Goal: Task Accomplishment & Management: Use online tool/utility

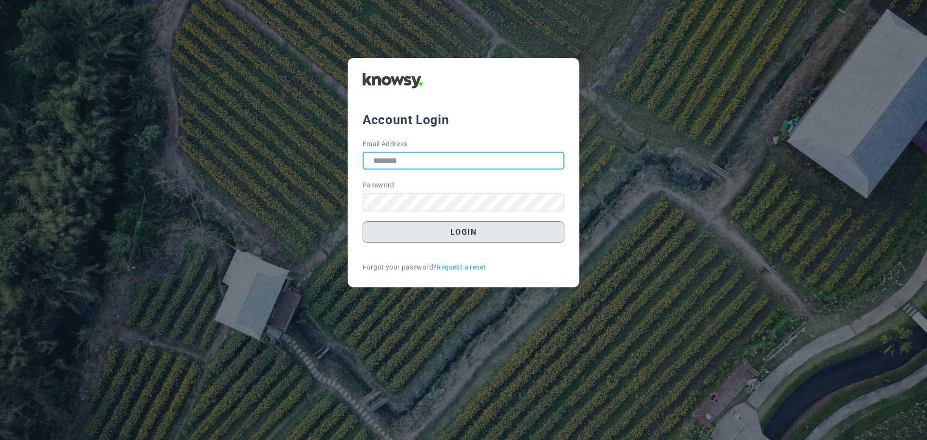
type input "**********"
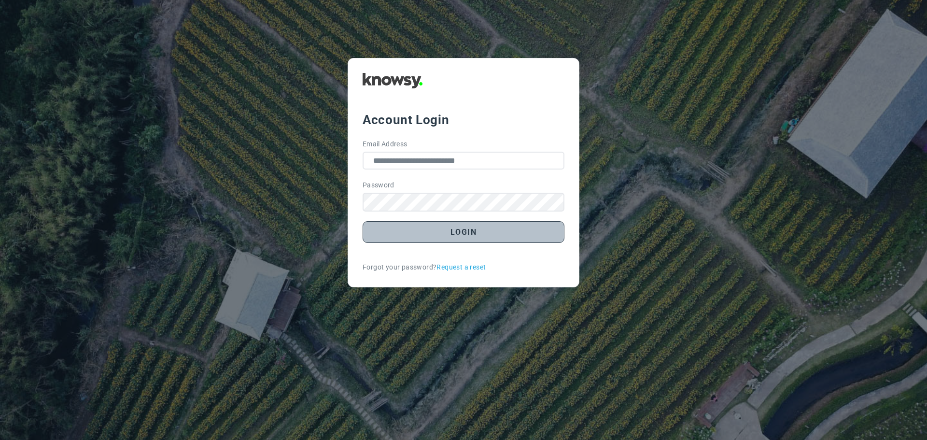
click at [461, 232] on button "Login" at bounding box center [463, 232] width 202 height 22
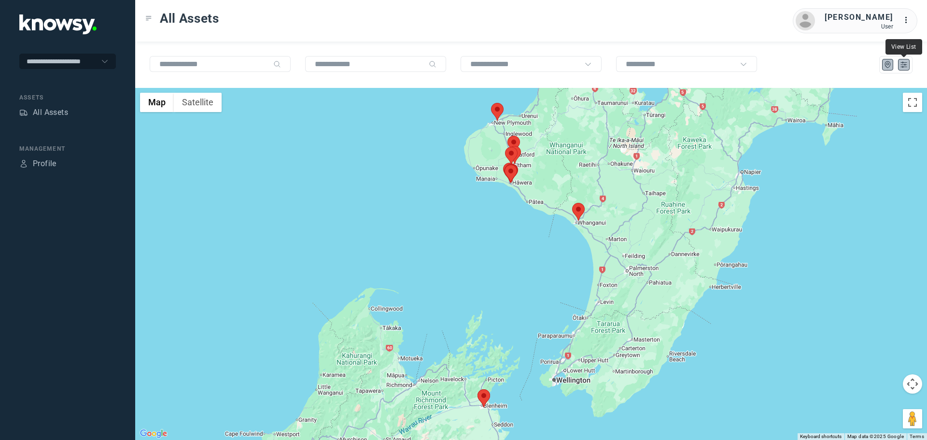
click at [907, 65] on icon "List" at bounding box center [903, 64] width 9 height 9
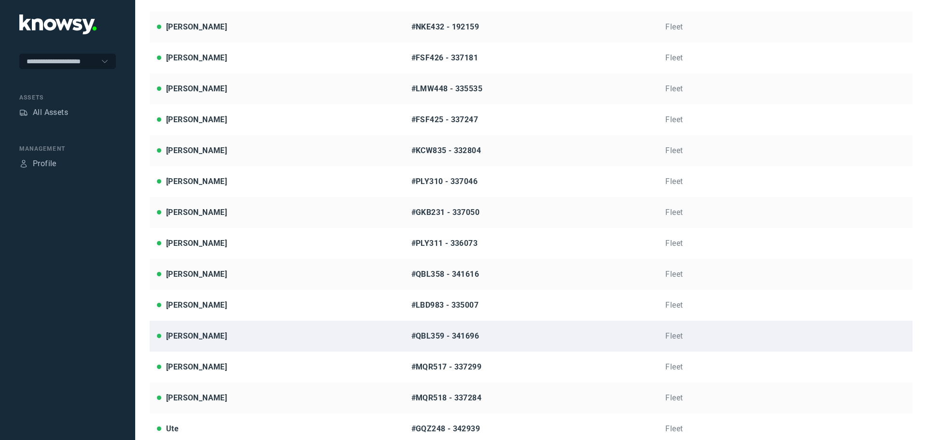
scroll to position [247, 0]
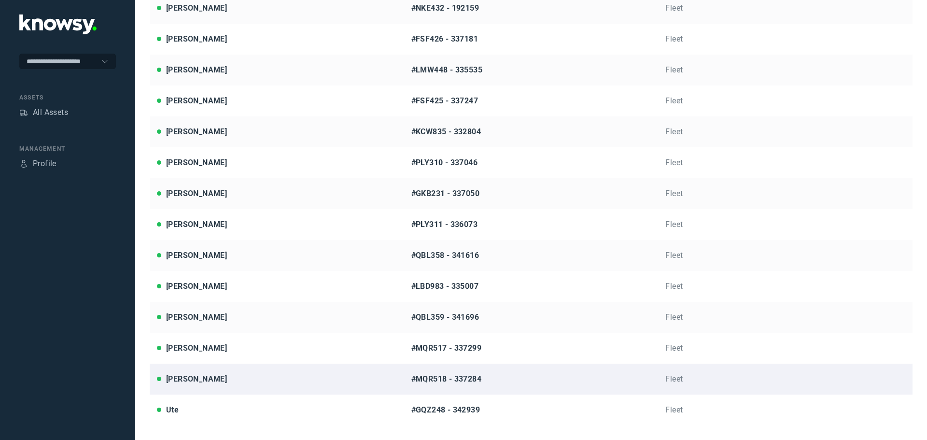
click at [250, 373] on div "[PERSON_NAME]" at bounding box center [277, 379] width 240 height 12
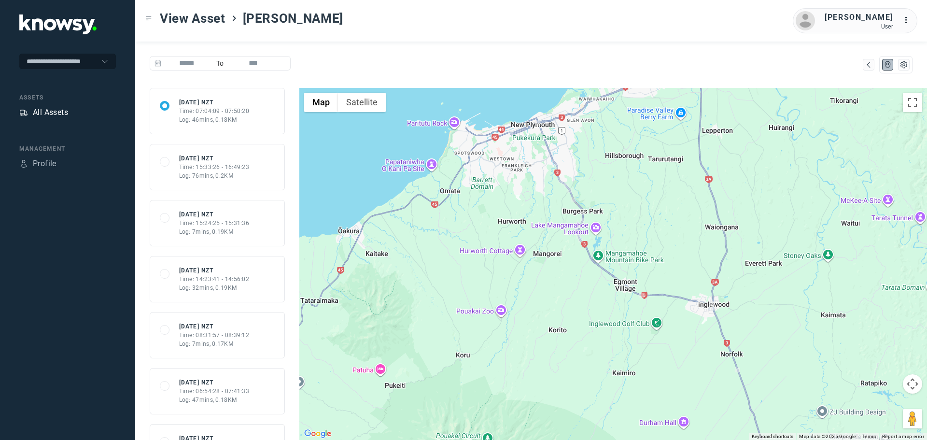
click at [48, 114] on div "All Assets" at bounding box center [50, 113] width 35 height 12
